Goal: Transaction & Acquisition: Download file/media

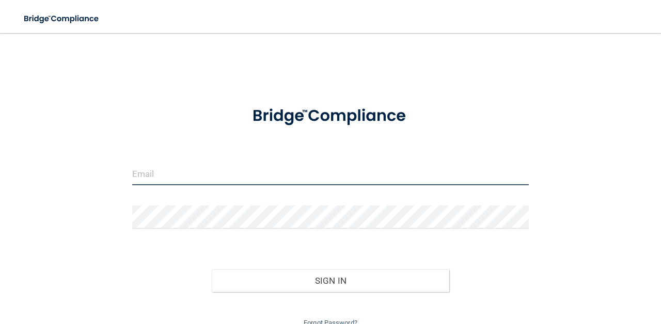
type input "[EMAIL_ADDRESS][DOMAIN_NAME]"
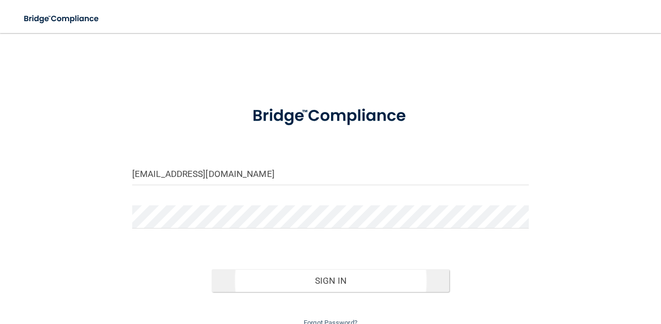
click at [283, 276] on button "Sign In" at bounding box center [331, 280] width 238 height 23
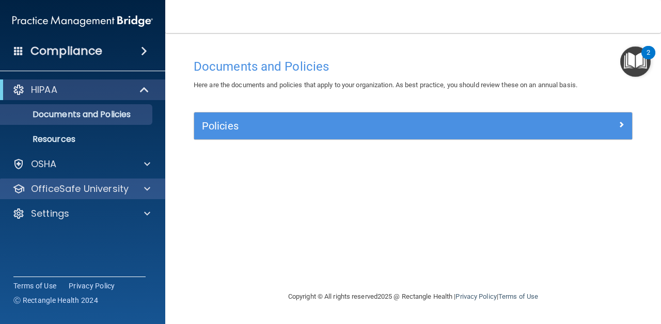
click at [100, 188] on p "OfficeSafe University" at bounding box center [80, 189] width 98 height 12
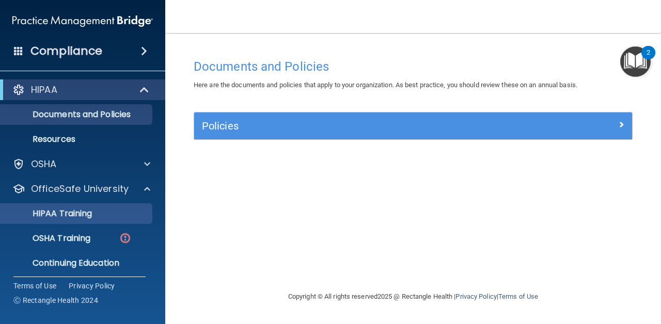
click at [100, 213] on div "HIPAA Training" at bounding box center [77, 214] width 141 height 10
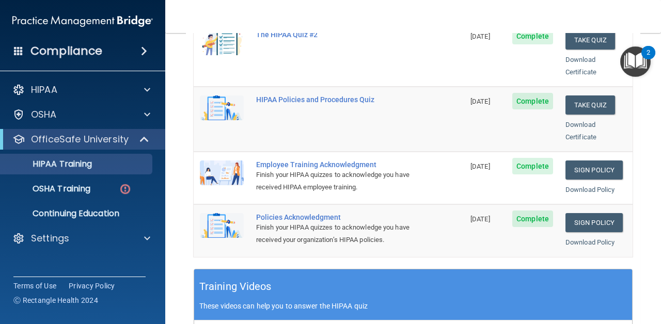
scroll to position [221, 0]
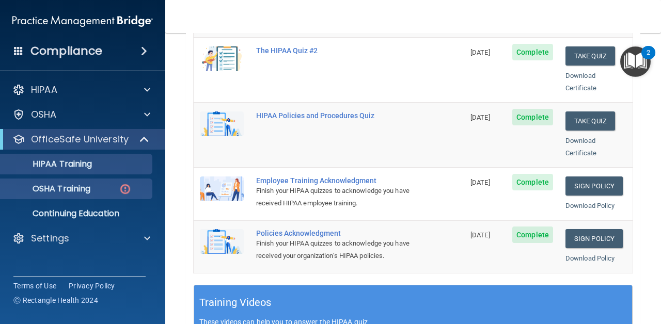
click at [88, 197] on link "OSHA Training" at bounding box center [71, 189] width 163 height 21
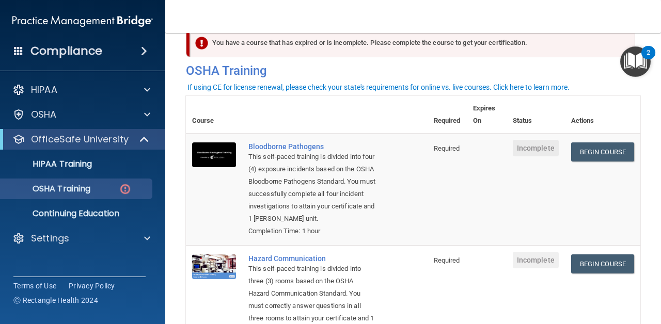
scroll to position [49, 0]
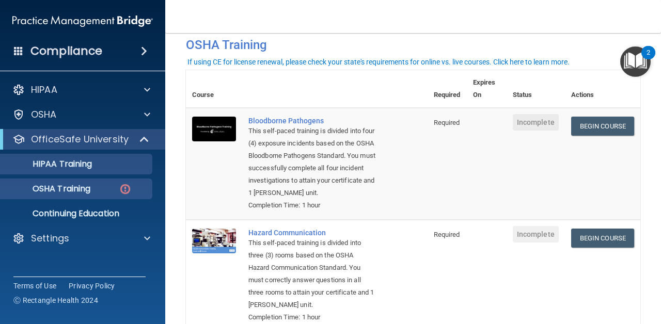
click at [115, 164] on div "HIPAA Training" at bounding box center [77, 164] width 141 height 10
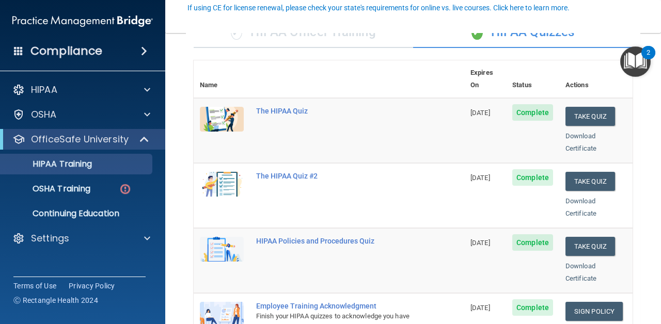
scroll to position [102, 0]
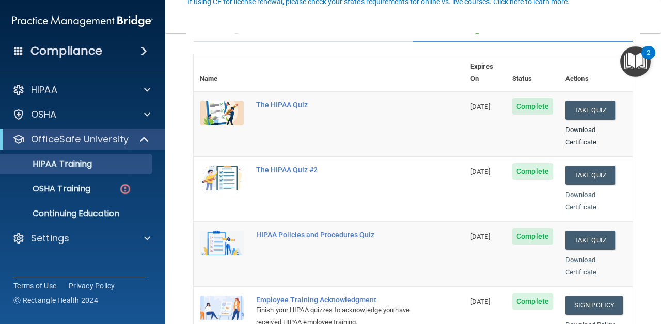
click at [583, 126] on link "Download Certificate" at bounding box center [580, 136] width 31 height 20
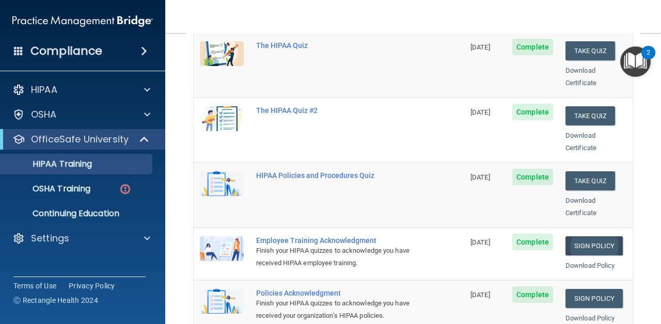
scroll to position [161, 0]
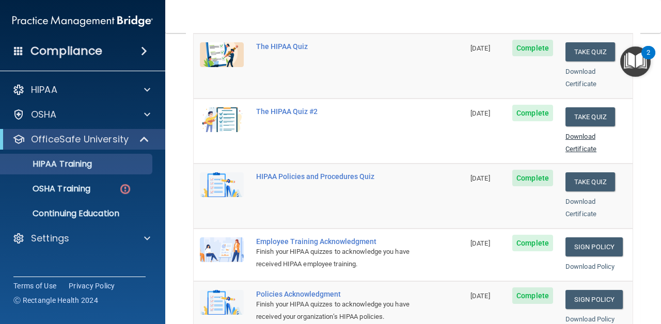
click at [587, 133] on link "Download Certificate" at bounding box center [580, 143] width 31 height 20
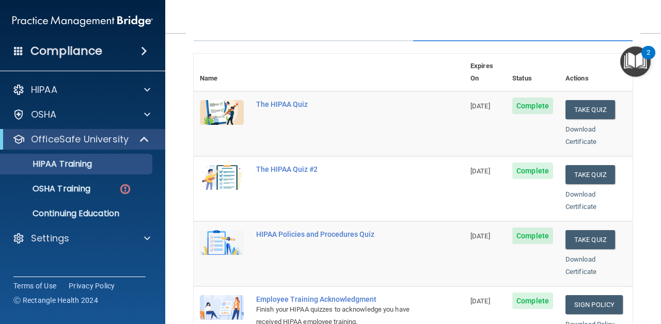
scroll to position [111, 0]
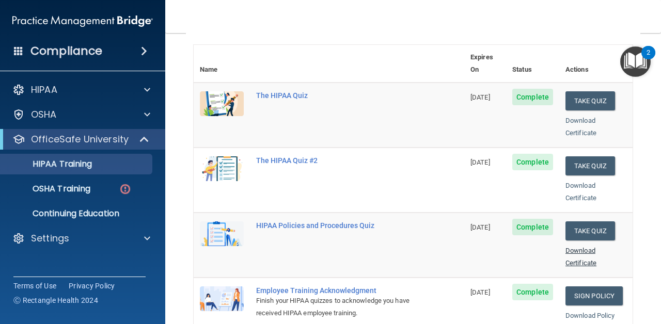
click at [584, 247] on link "Download Certificate" at bounding box center [580, 257] width 31 height 20
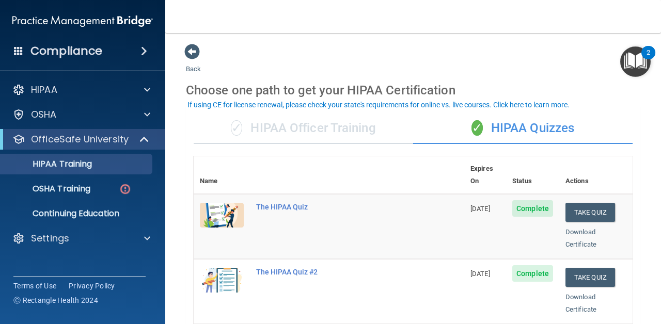
scroll to position [0, 0]
